Goal: Transaction & Acquisition: Purchase product/service

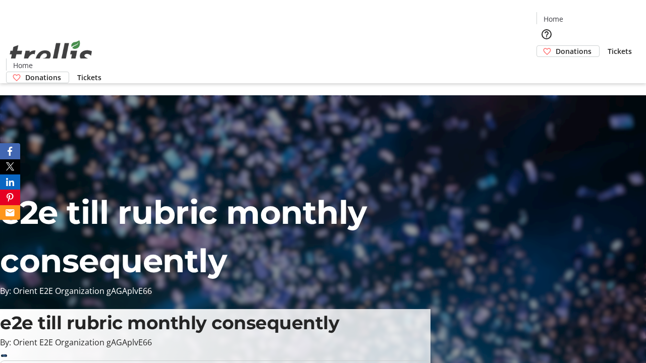
click at [555, 46] on span "Donations" at bounding box center [573, 51] width 36 height 11
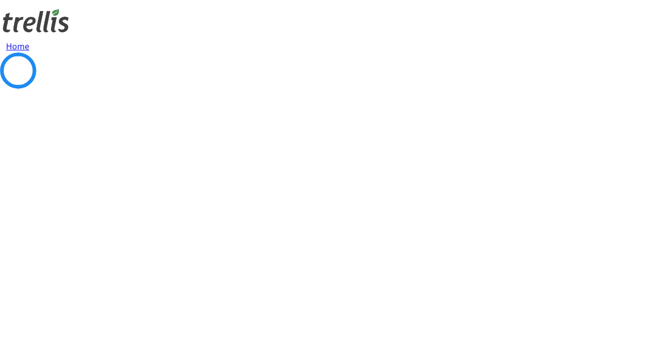
select select "CA"
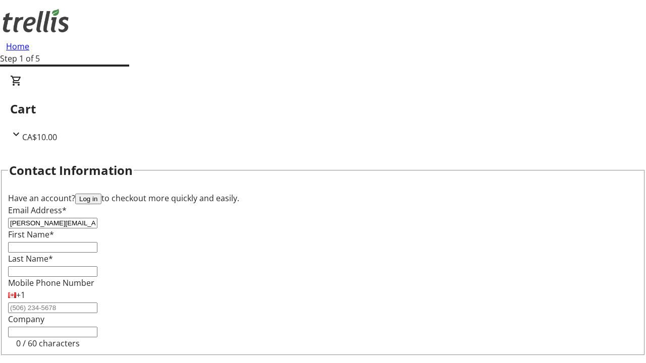
type input "[PERSON_NAME][EMAIL_ADDRESS][DOMAIN_NAME]"
type input "[PERSON_NAME]"
type input "[STREET_ADDRESS][PERSON_NAME]"
type input "Kelowna"
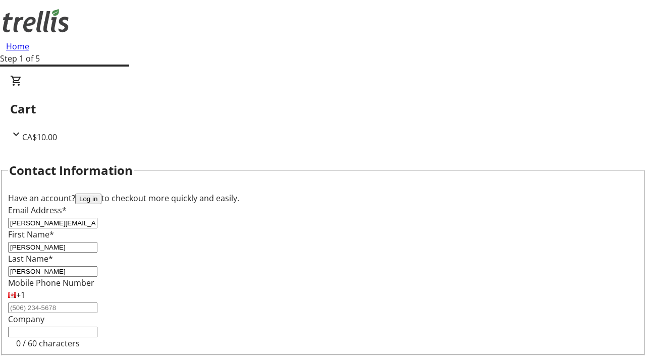
select select "BC"
type input "Kelowna"
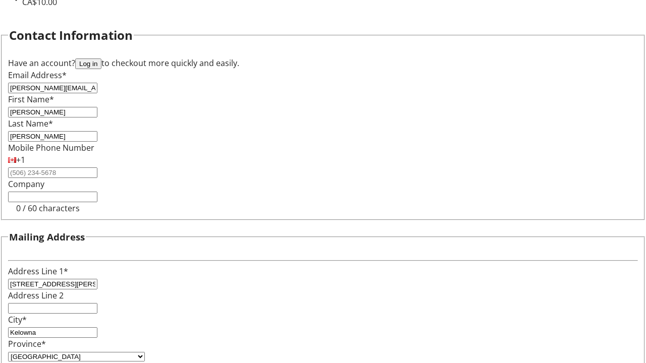
type input "V1Y 0C2"
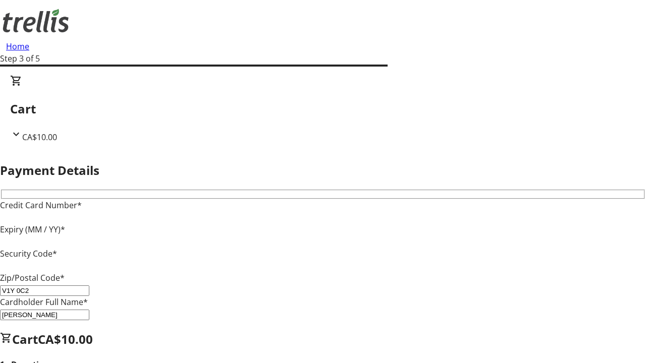
type input "V1Y 0C2"
